Goal: Information Seeking & Learning: Learn about a topic

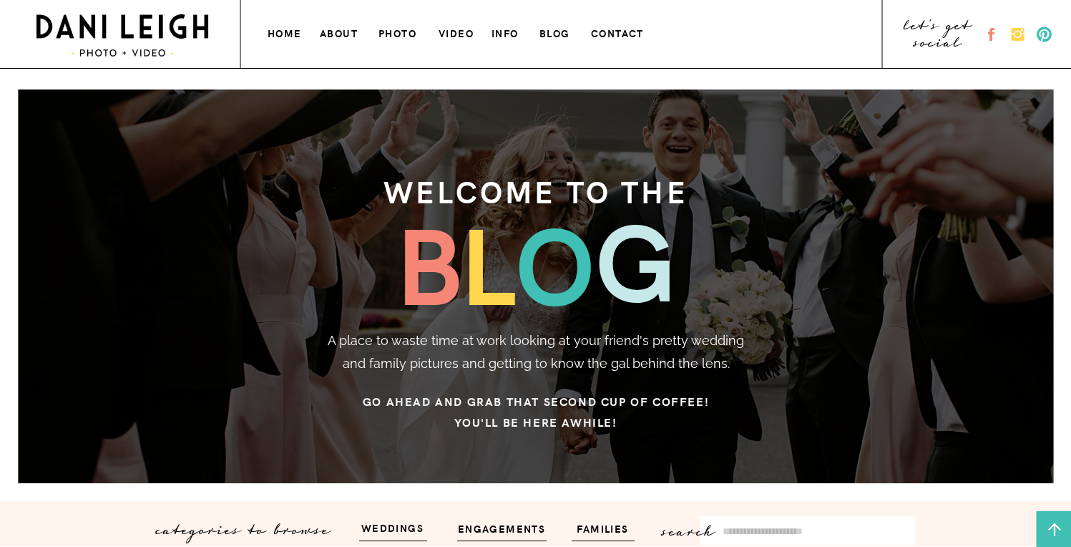
click at [448, 34] on h3 "VIDEO" at bounding box center [457, 31] width 37 height 15
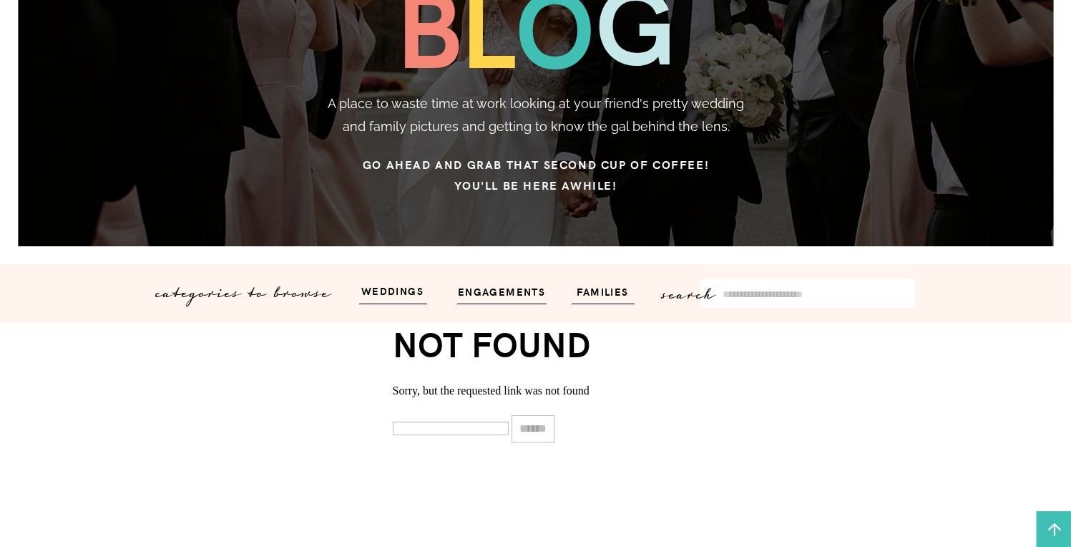
scroll to position [244, 0]
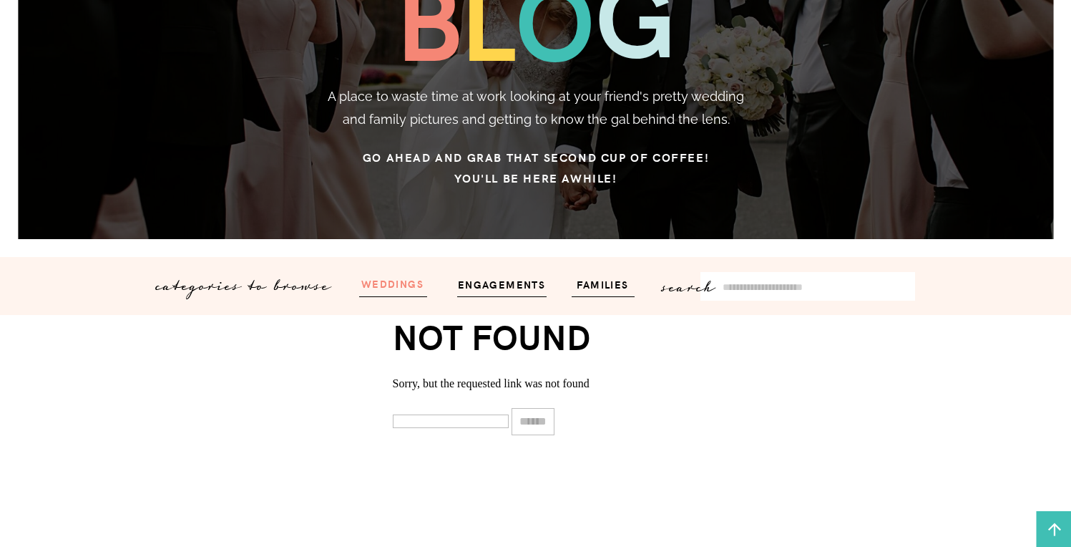
click at [390, 290] on h3 "weddings" at bounding box center [393, 283] width 86 height 16
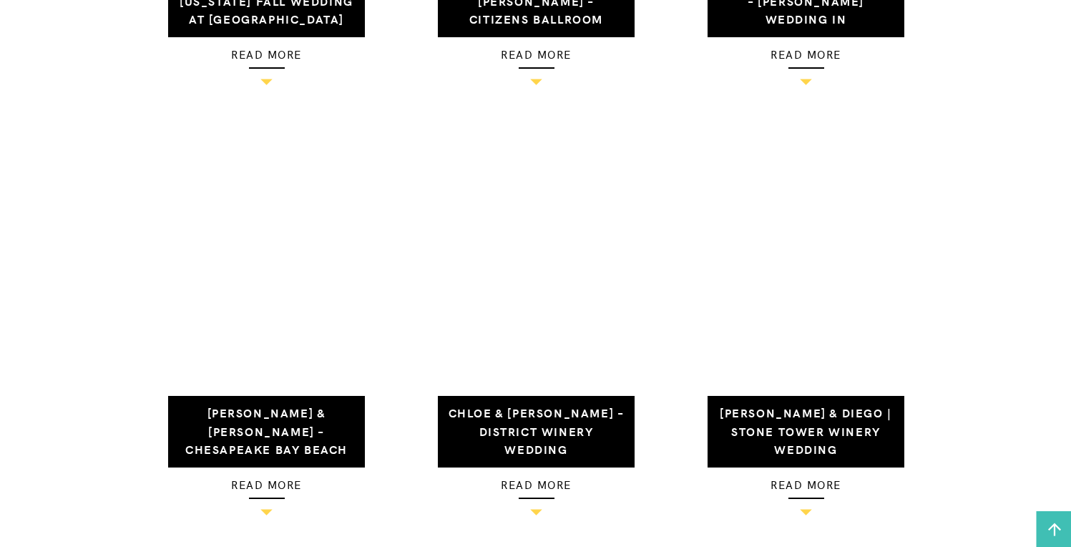
scroll to position [876, 0]
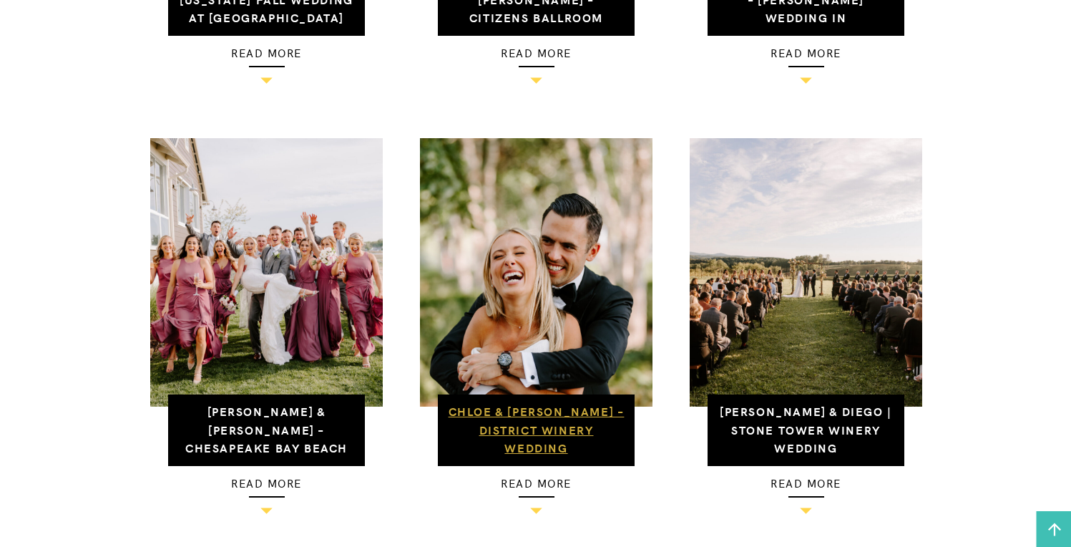
click at [582, 426] on link "Chloe & Matt – District Winery Wedding" at bounding box center [537, 429] width 176 height 52
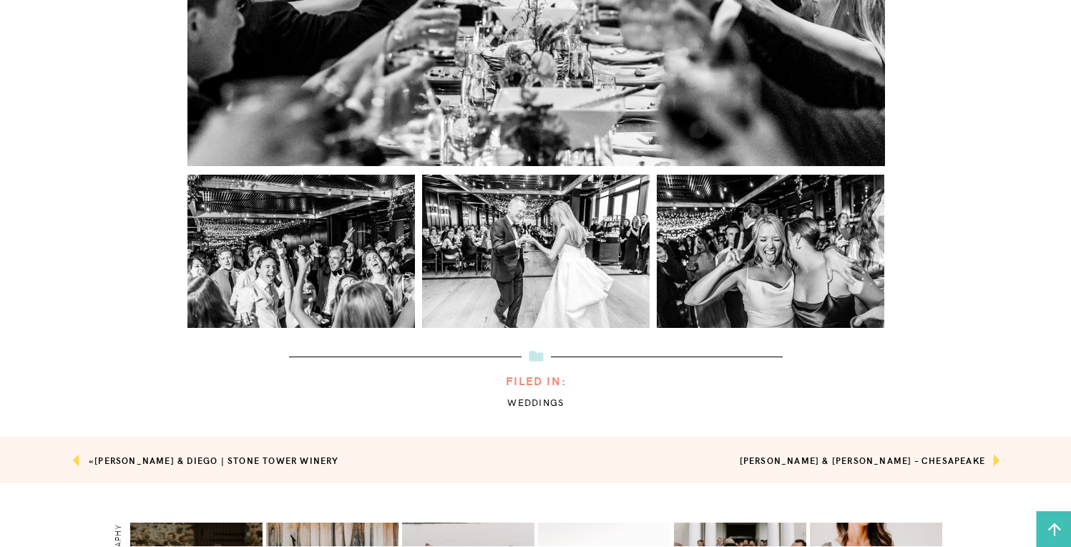
scroll to position [17987, 0]
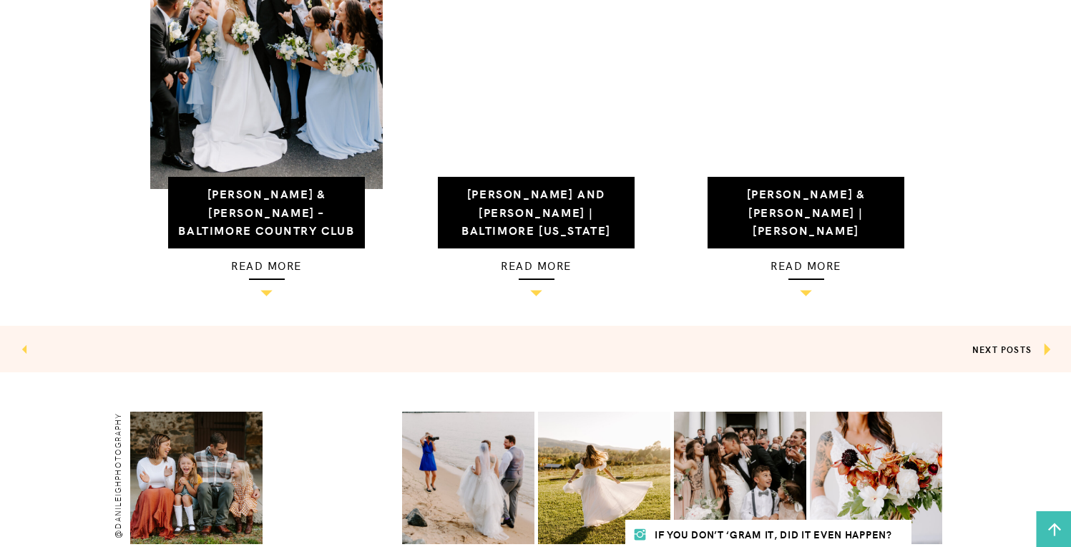
scroll to position [1476, 0]
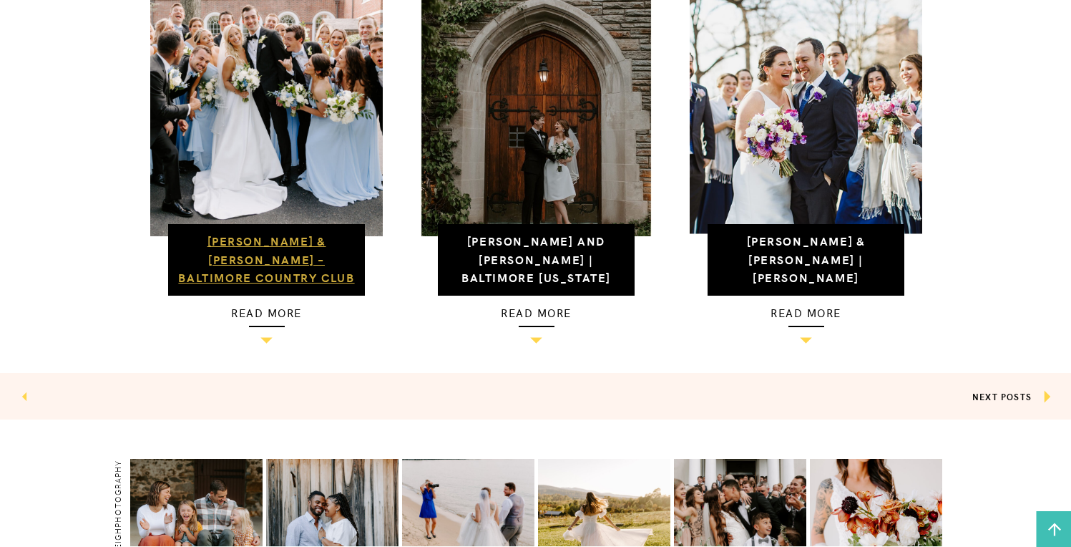
click at [286, 246] on link "Shelby & Jackson – Baltimore Country Club Wedding" at bounding box center [266, 268] width 176 height 71
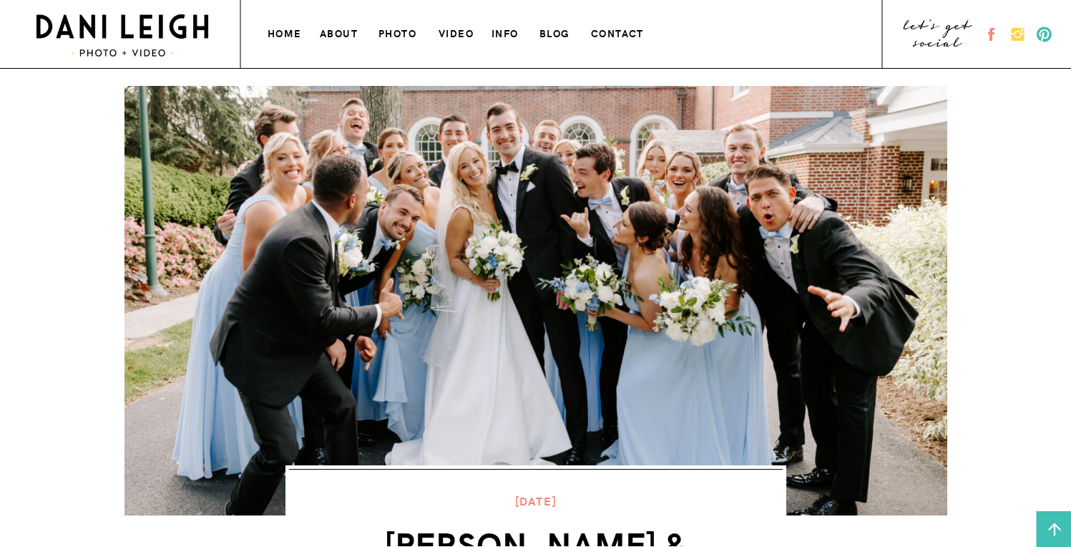
click at [463, 31] on h3 "VIDEO" at bounding box center [457, 31] width 37 height 15
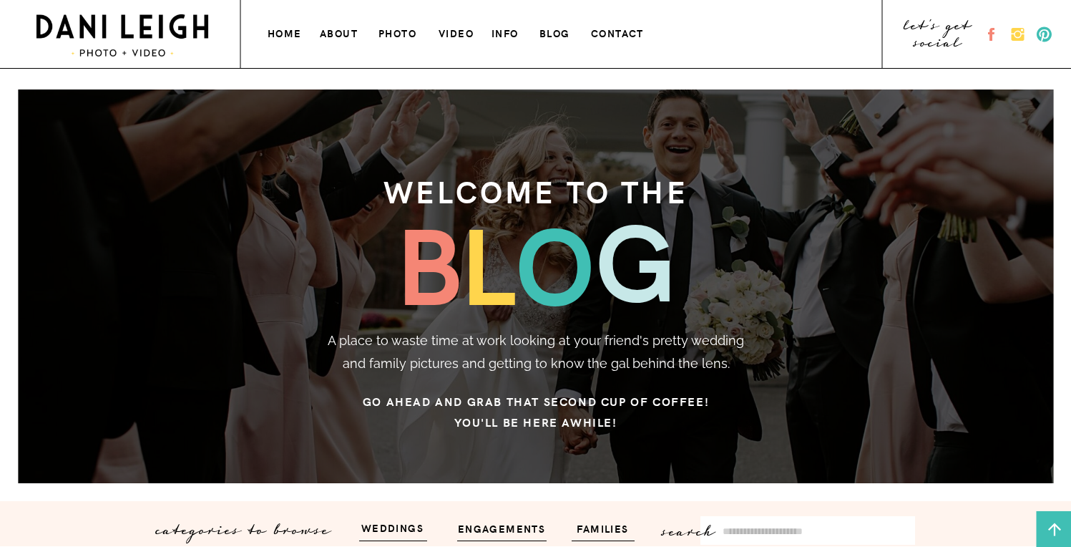
click at [343, 36] on h3 "about" at bounding box center [339, 31] width 39 height 15
click at [333, 33] on h3 "about" at bounding box center [339, 31] width 39 height 15
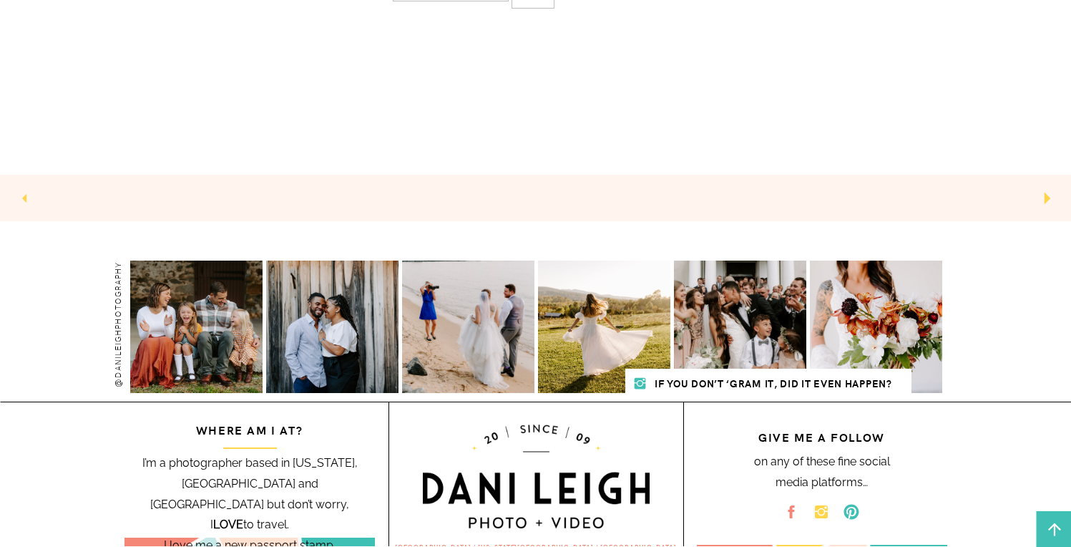
scroll to position [738, 0]
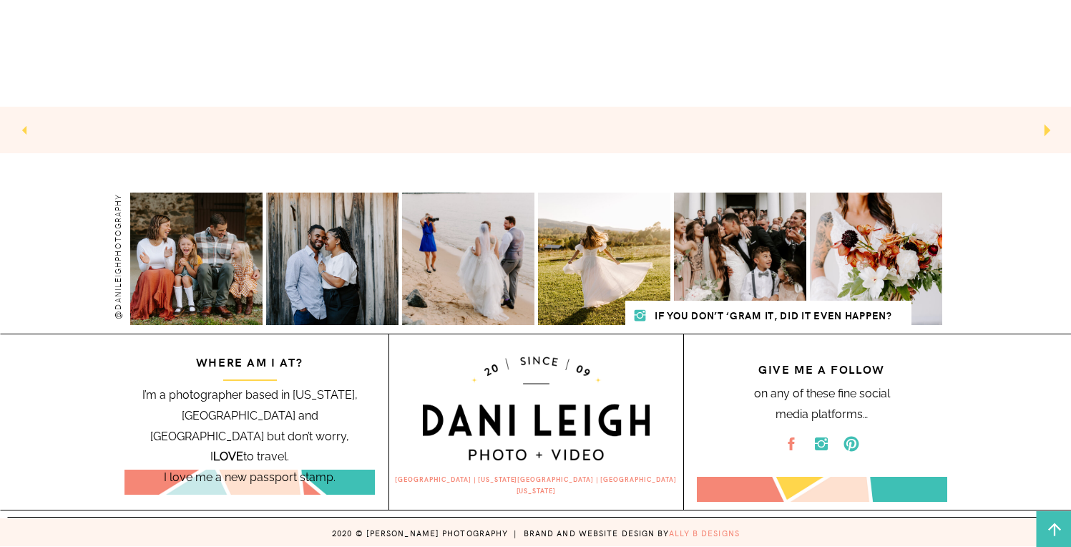
click at [820, 444] on circle at bounding box center [821, 444] width 6 height 6
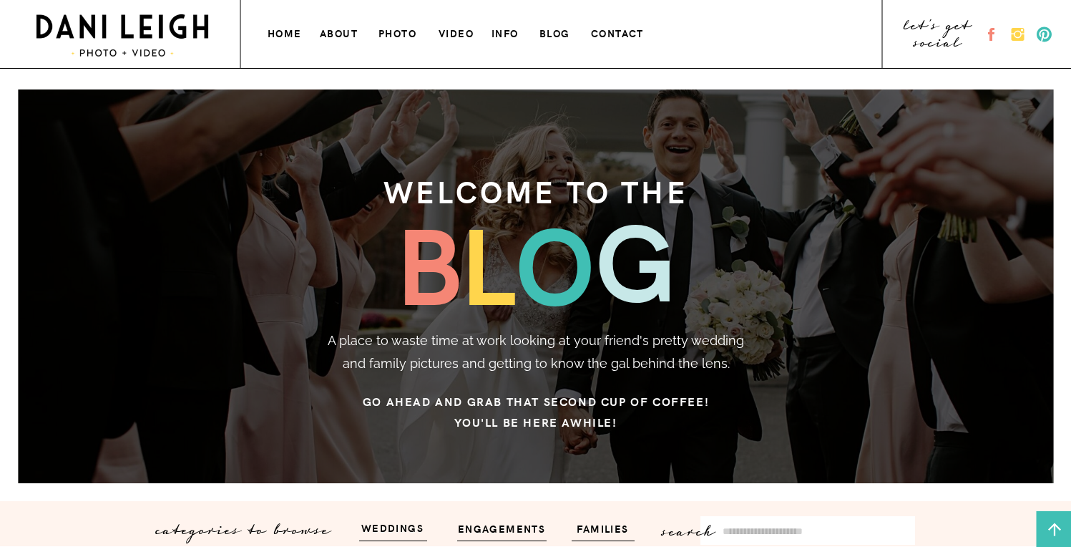
click at [277, 29] on h3 "home" at bounding box center [286, 31] width 36 height 15
